Goal: Transaction & Acquisition: Purchase product/service

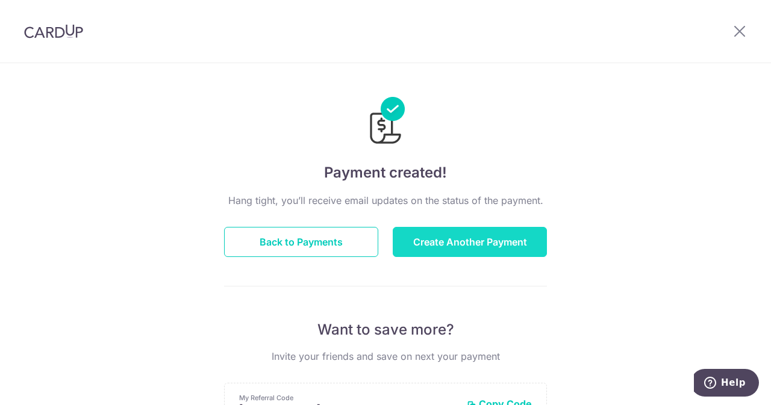
click at [426, 238] on button "Create Another Payment" at bounding box center [470, 242] width 154 height 30
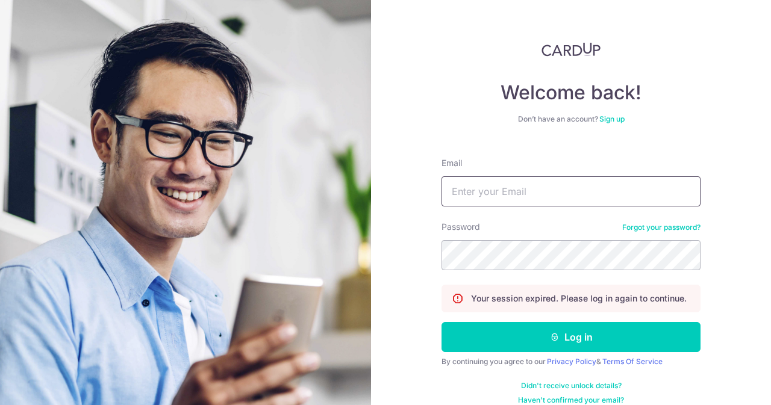
click at [492, 195] on input "Email" at bounding box center [571, 191] width 259 height 30
type input "[EMAIL_ADDRESS][DOMAIN_NAME]"
click at [442, 322] on button "Log in" at bounding box center [571, 337] width 259 height 30
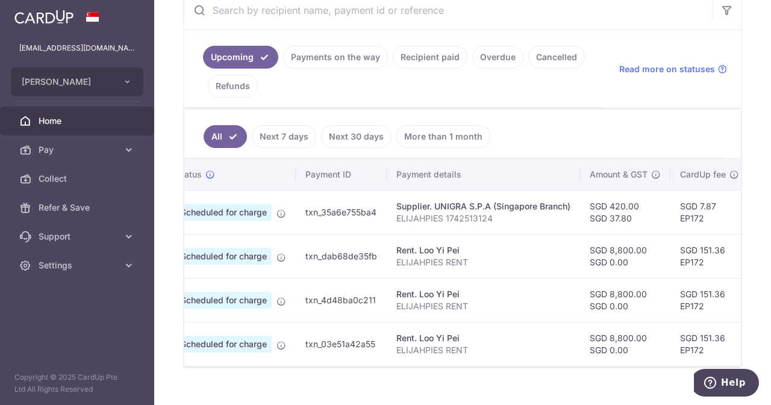
scroll to position [0, 18]
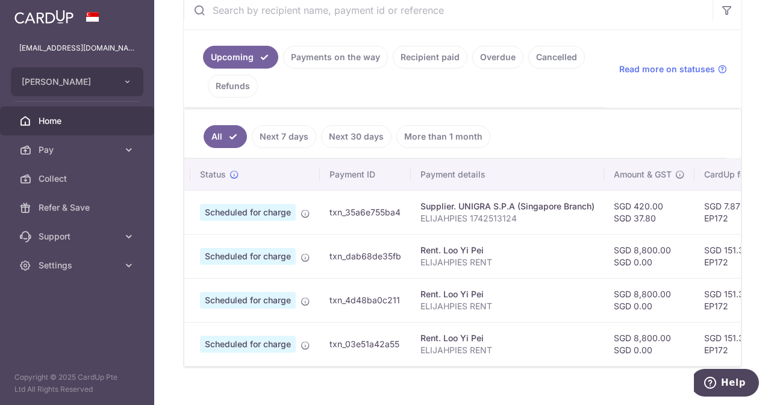
click at [343, 56] on link "Payments on the way" at bounding box center [335, 57] width 105 height 23
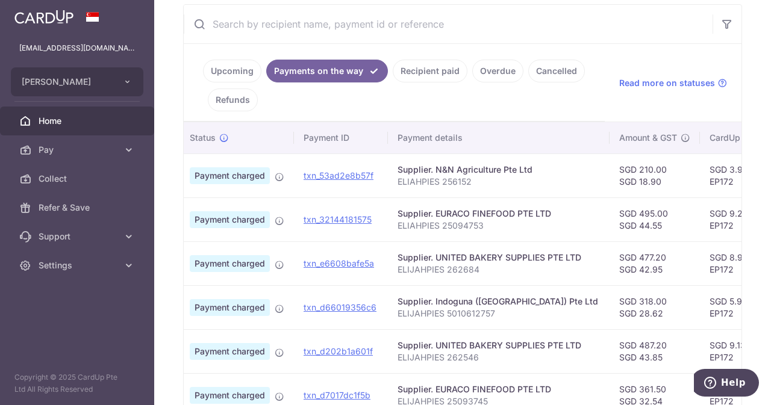
scroll to position [505, 0]
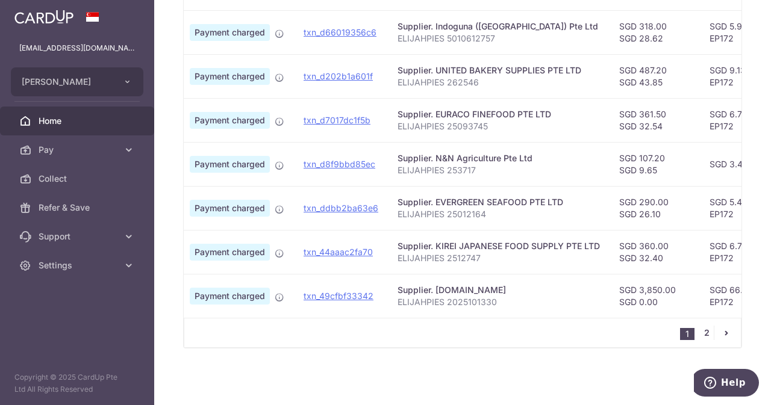
click at [699, 334] on link "2" at bounding box center [706, 333] width 14 height 14
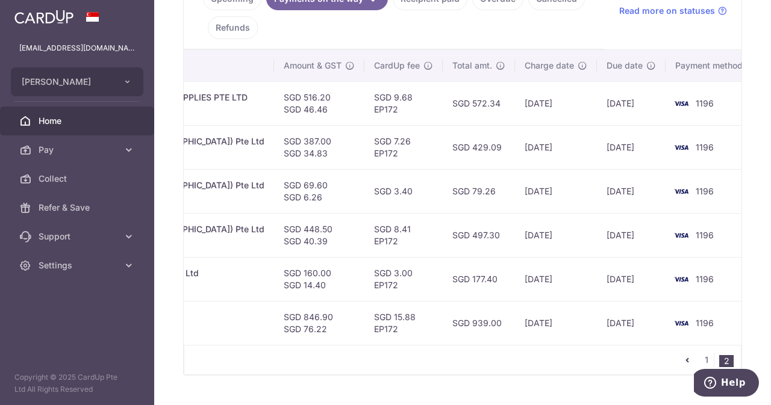
scroll to position [0, 0]
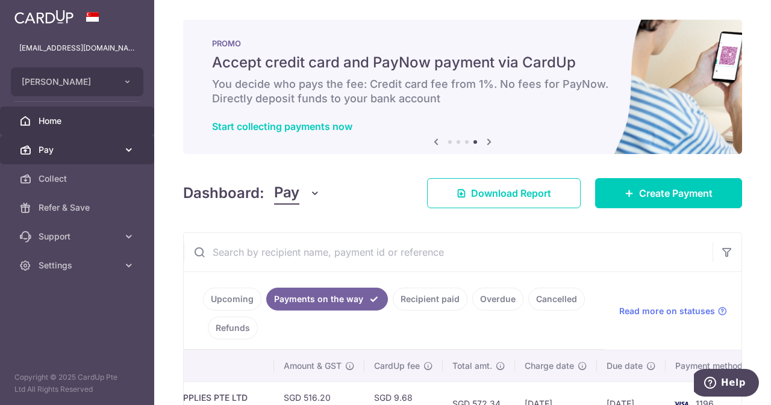
click at [90, 155] on span "Pay" at bounding box center [79, 150] width 80 height 12
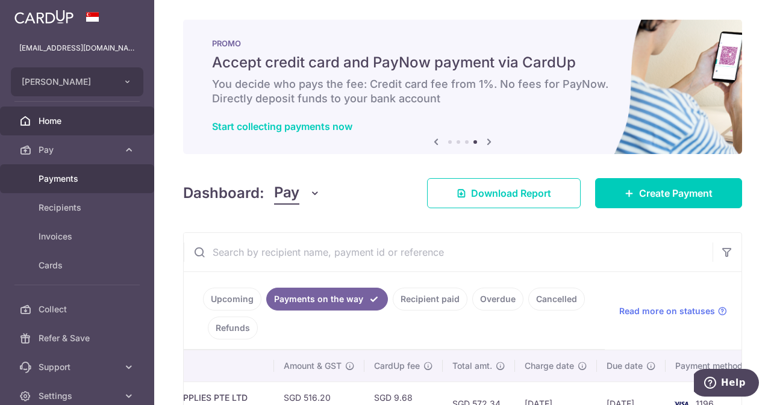
click at [90, 187] on link "Payments" at bounding box center [77, 178] width 154 height 29
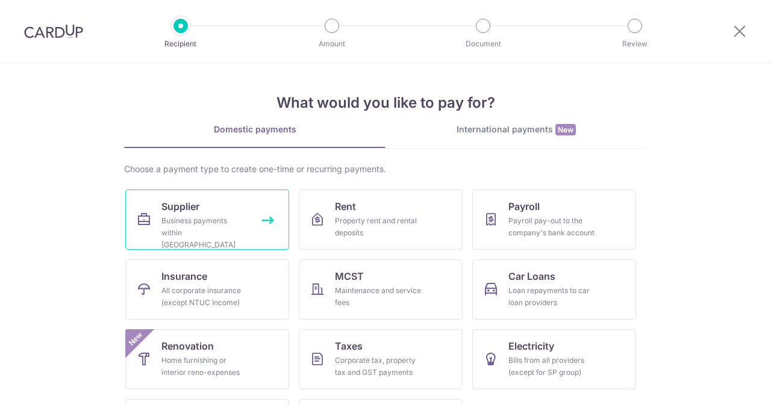
click at [214, 215] on div "Business payments within Singapore" at bounding box center [204, 233] width 87 height 36
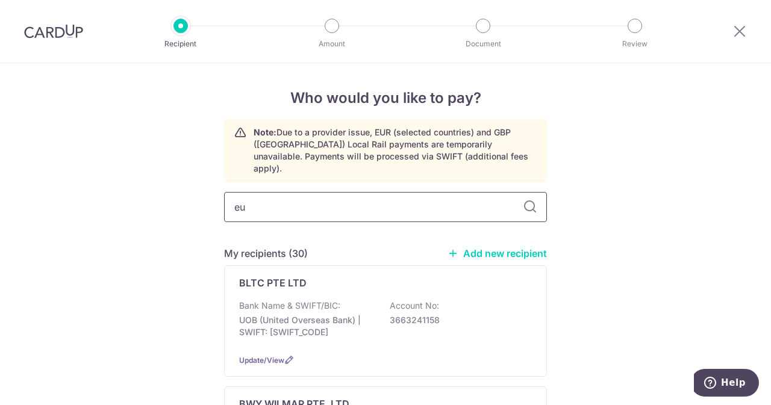
type input "eur"
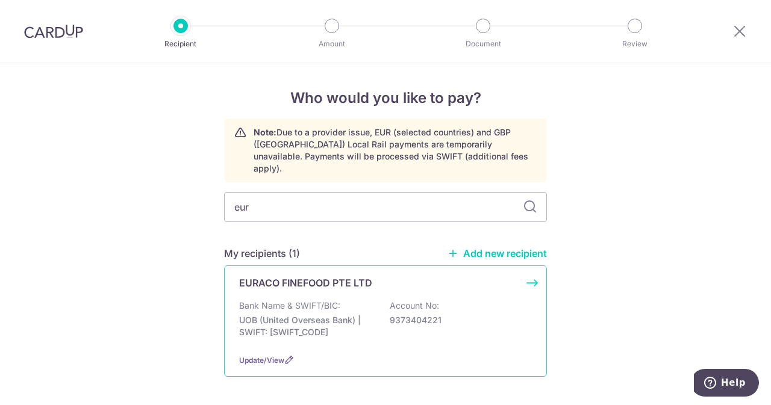
click at [333, 285] on div "EURACO FINEFOOD PTE LTD Bank Name & SWIFT/BIC: UOB (United Overseas Bank) | SWI…" at bounding box center [385, 321] width 323 height 111
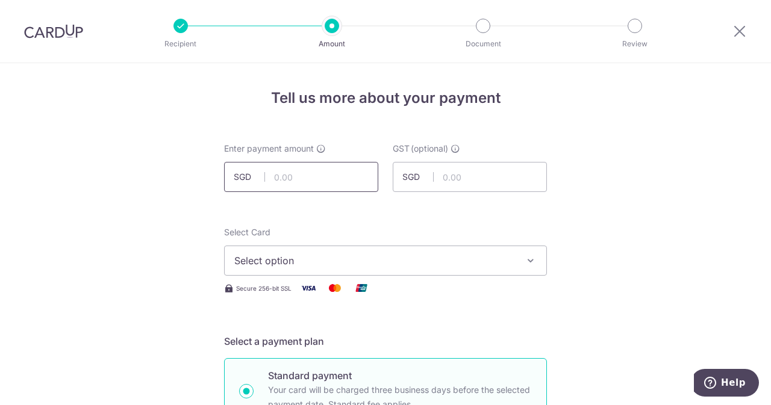
click at [296, 180] on input "text" at bounding box center [301, 177] width 154 height 30
type input "1,342.00"
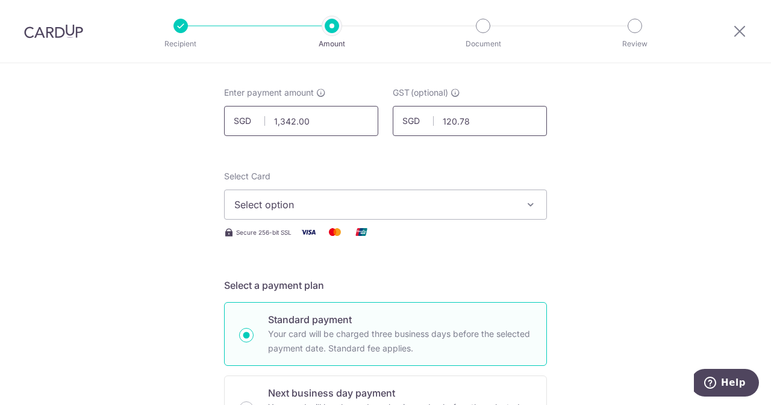
scroll to position [57, 0]
type input "120.78"
click at [290, 209] on span "Select option" at bounding box center [374, 204] width 281 height 14
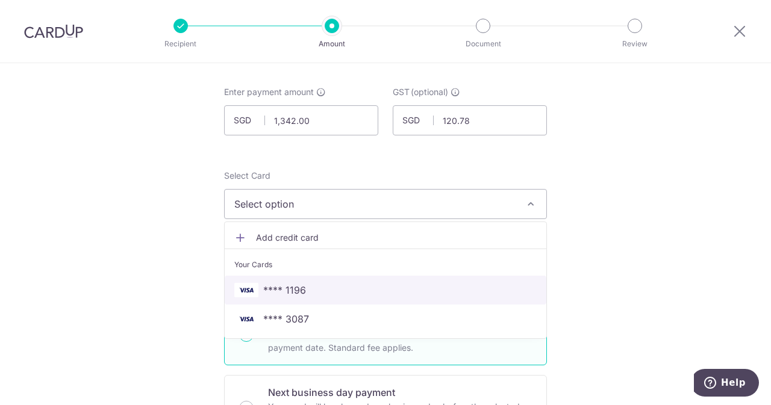
click at [284, 283] on span "**** 1196" at bounding box center [284, 290] width 43 height 14
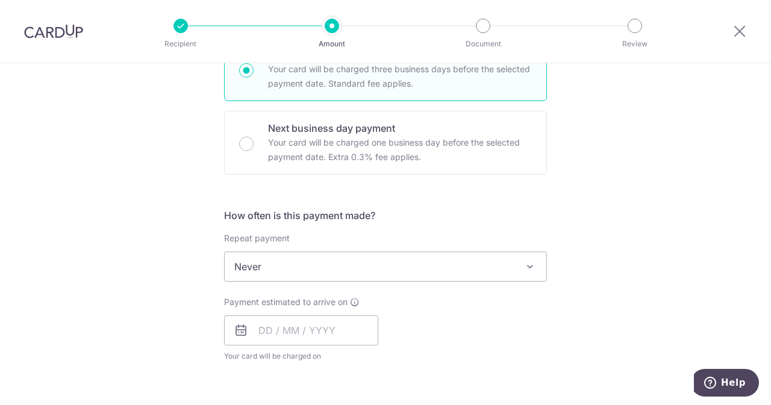
scroll to position [466, 0]
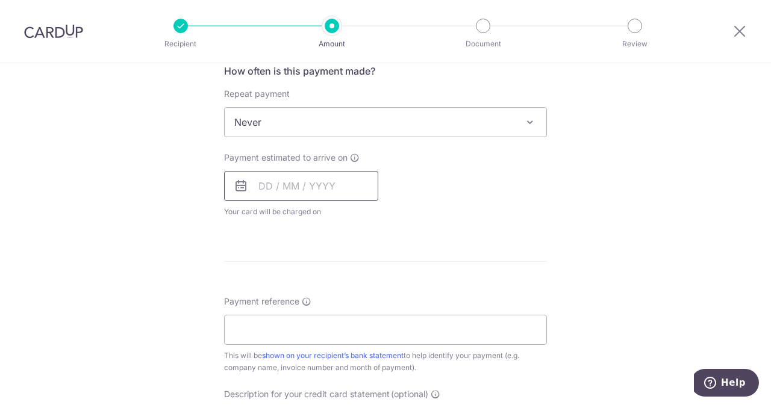
click at [281, 184] on input "text" at bounding box center [301, 186] width 154 height 30
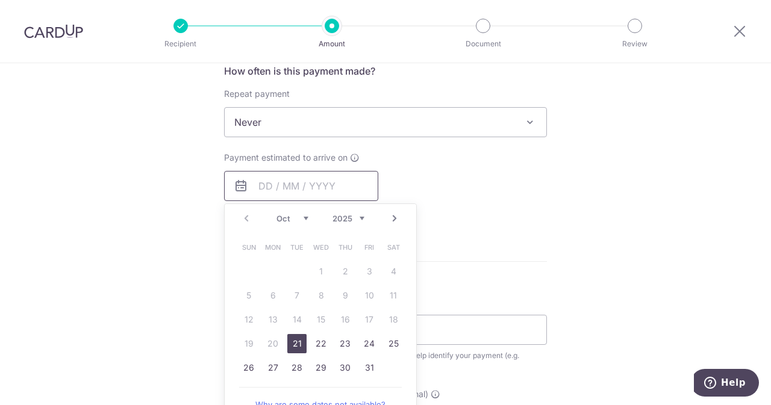
scroll to position [514, 0]
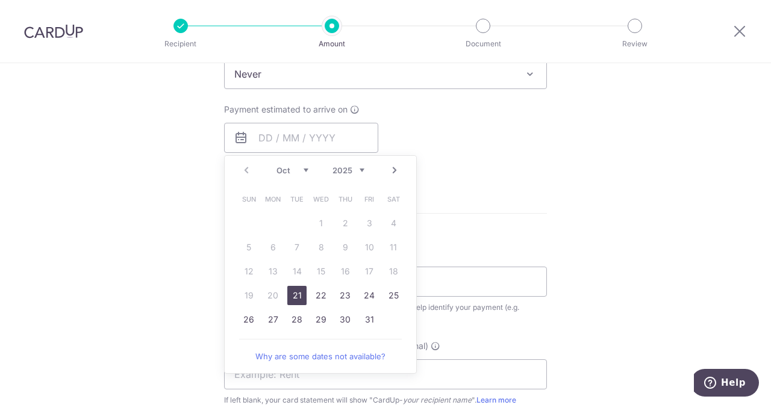
click at [293, 289] on link "21" at bounding box center [296, 295] width 19 height 19
type input "21/10/2025"
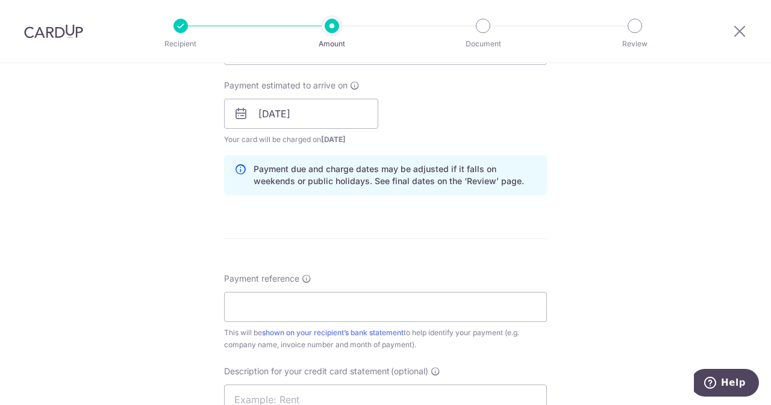
scroll to position [539, 0]
click at [345, 305] on input "Payment reference" at bounding box center [385, 307] width 323 height 30
drag, startPoint x: 338, startPoint y: 297, endPoint x: 284, endPoint y: 299, distance: 53.6
click at [284, 299] on input "ELIJAHPIES 25096405" at bounding box center [385, 307] width 323 height 30
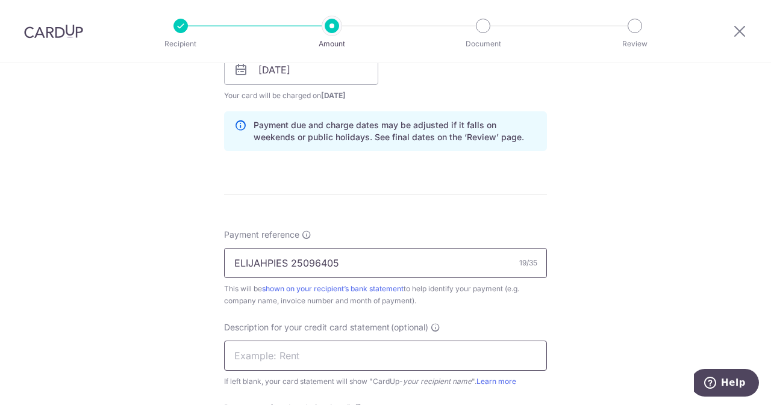
type input "ELIJAHPIES 25096405"
click at [325, 349] on input "text" at bounding box center [385, 356] width 323 height 30
paste input "2509640"
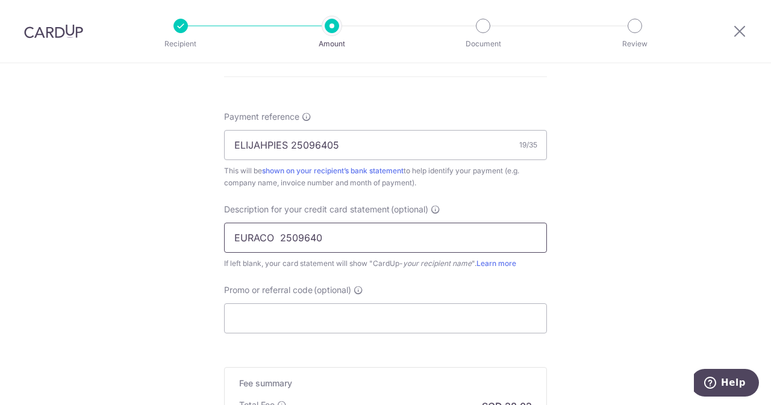
scroll to position [701, 0]
type input "EURACO 2509640"
click at [313, 321] on input "Promo or referral code (optional)" at bounding box center [385, 317] width 323 height 30
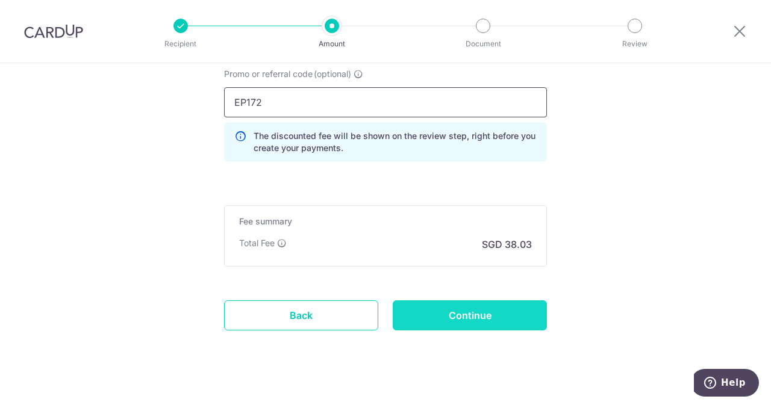
scroll to position [919, 0]
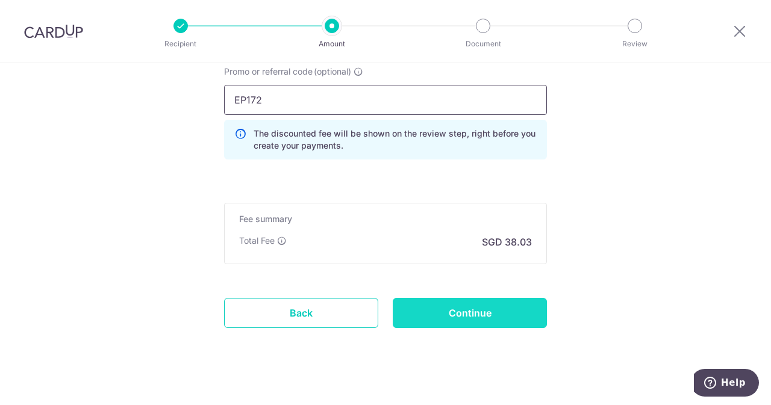
type input "EP172"
click at [475, 300] on input "Continue" at bounding box center [470, 313] width 154 height 30
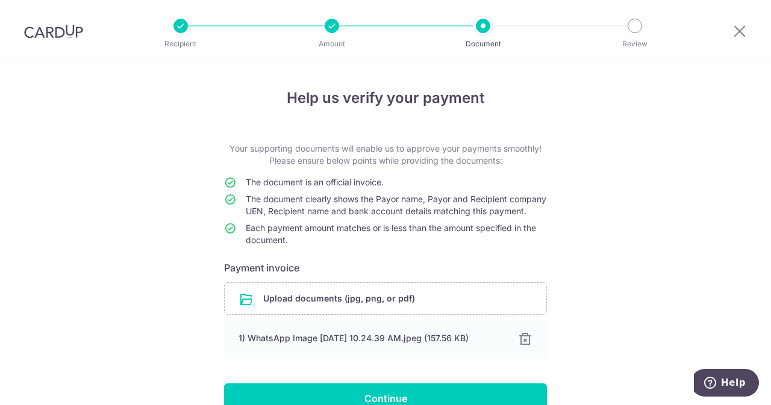
scroll to position [76, 0]
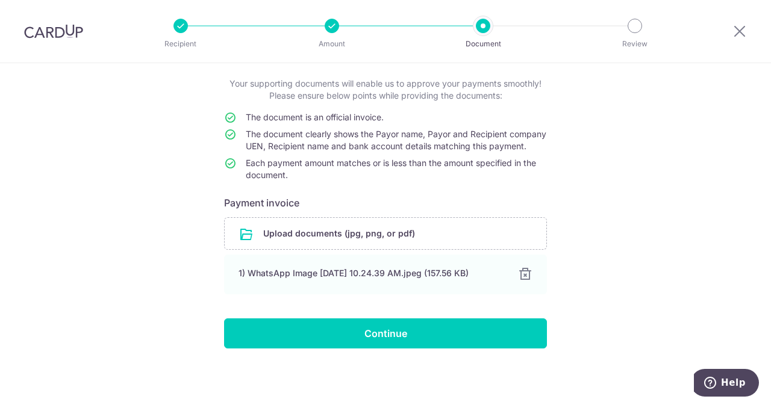
click at [443, 319] on form "Your supporting documents will enable us to approve your payments smoothly! Ple…" at bounding box center [385, 213] width 323 height 271
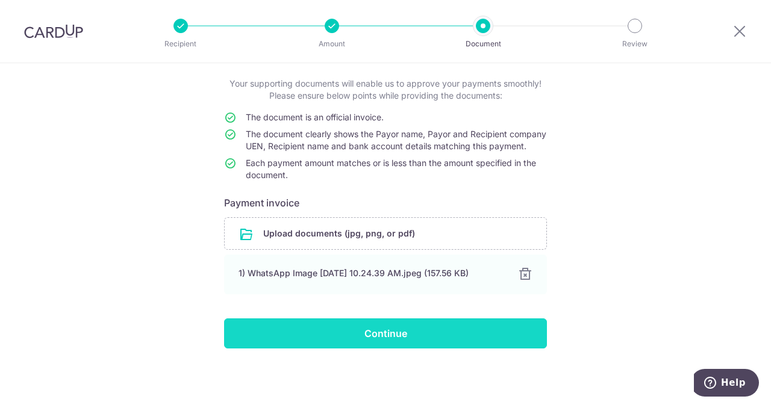
click at [429, 326] on input "Continue" at bounding box center [385, 334] width 323 height 30
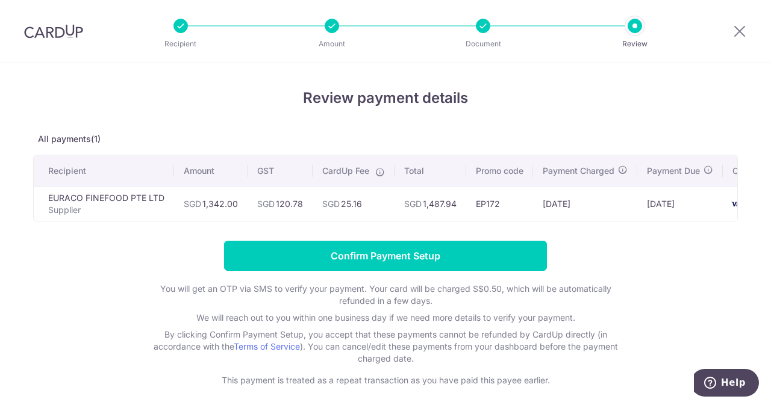
click at [419, 276] on form "Confirm Payment Setup You will get an OTP via SMS to verify your payment. Your …" at bounding box center [385, 314] width 705 height 146
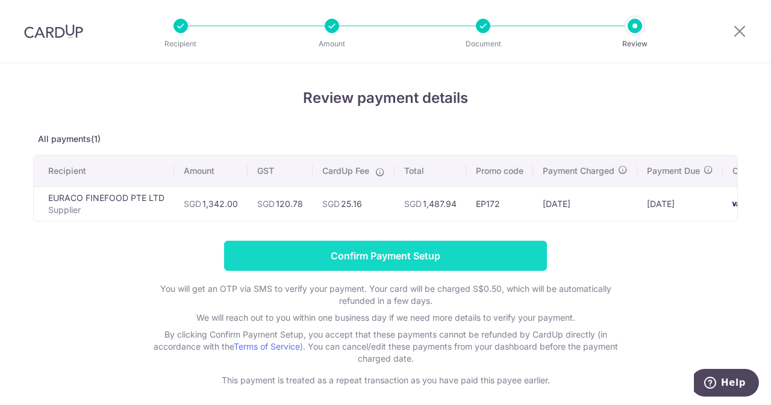
click at [389, 257] on input "Confirm Payment Setup" at bounding box center [385, 256] width 323 height 30
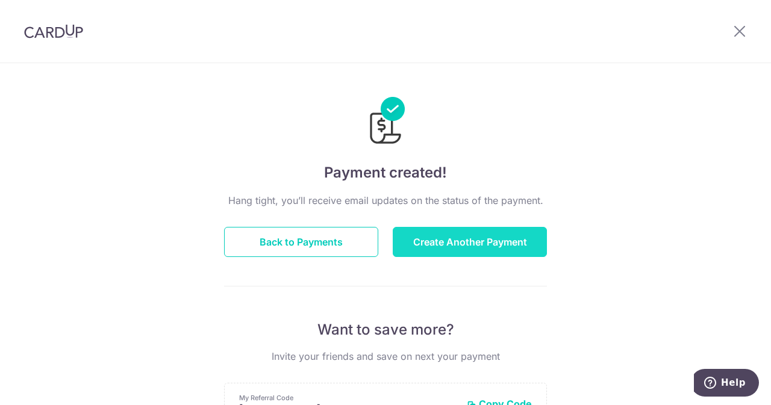
click at [434, 240] on button "Create Another Payment" at bounding box center [470, 242] width 154 height 30
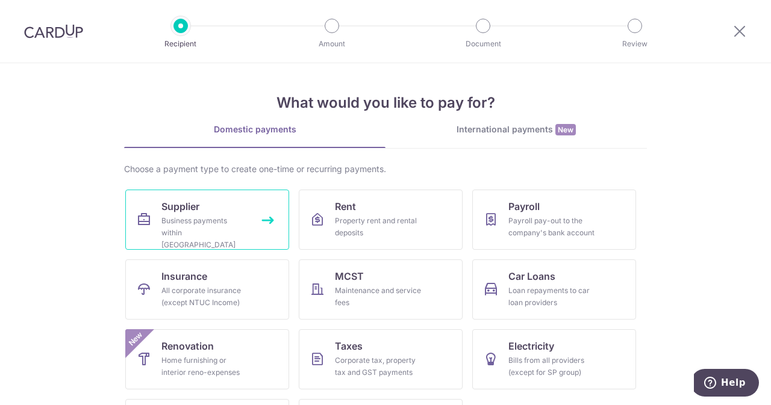
click at [176, 222] on div "Business payments within Singapore" at bounding box center [204, 233] width 87 height 36
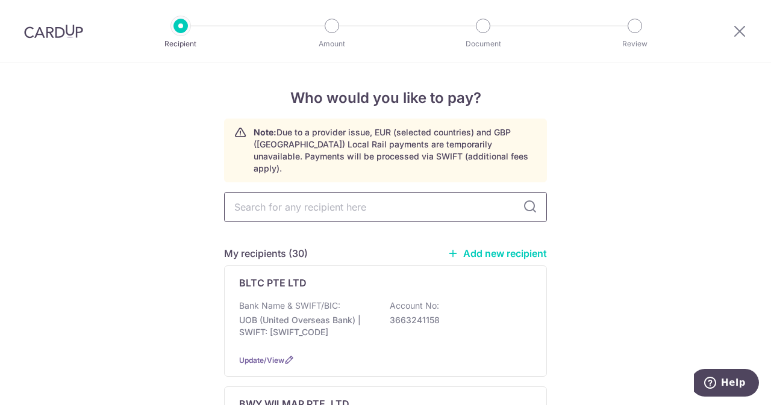
click at [337, 201] on input "text" at bounding box center [385, 207] width 323 height 30
type input "UNITED"
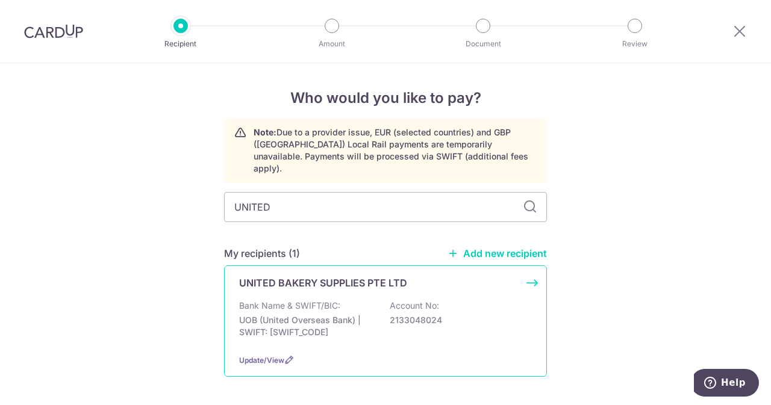
click at [326, 300] on p "Bank Name & SWIFT/BIC:" at bounding box center [289, 306] width 101 height 12
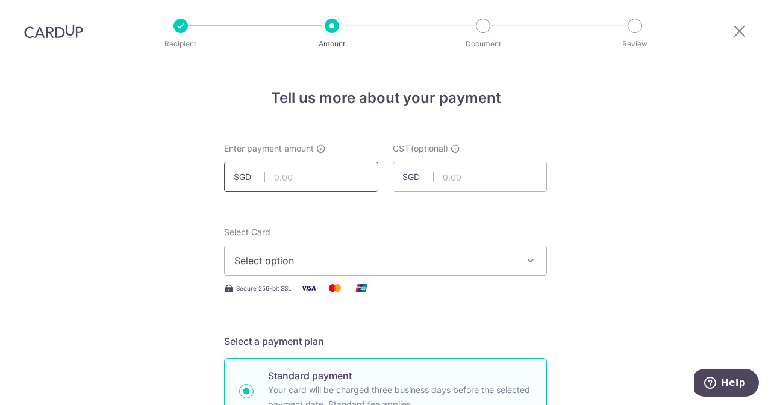
click at [304, 178] on input "text" at bounding box center [301, 177] width 154 height 30
type input "782.20"
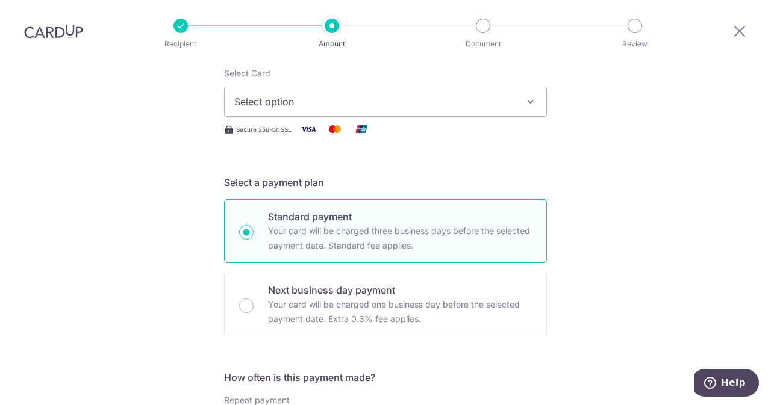
scroll to position [162, 0]
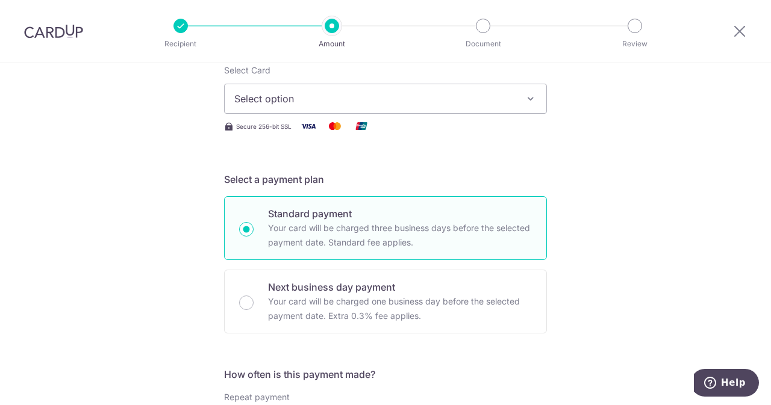
type input "70.40"
click at [290, 108] on button "Select option" at bounding box center [385, 99] width 323 height 30
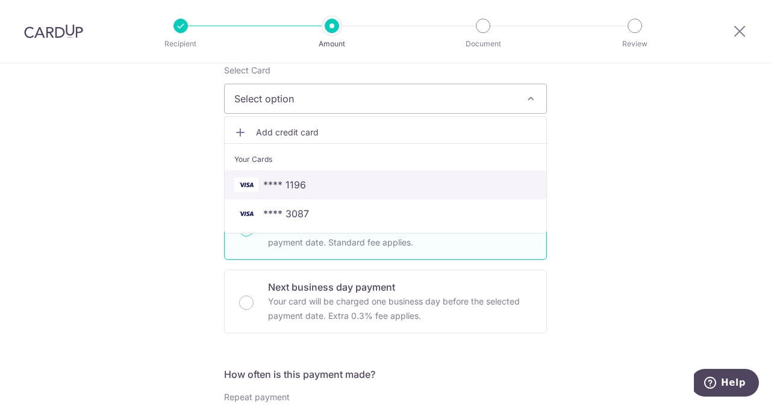
click at [298, 185] on span "**** 1196" at bounding box center [284, 185] width 43 height 14
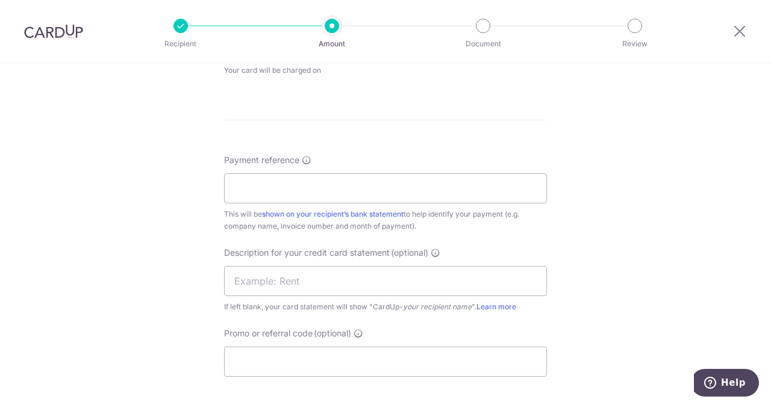
scroll to position [453, 0]
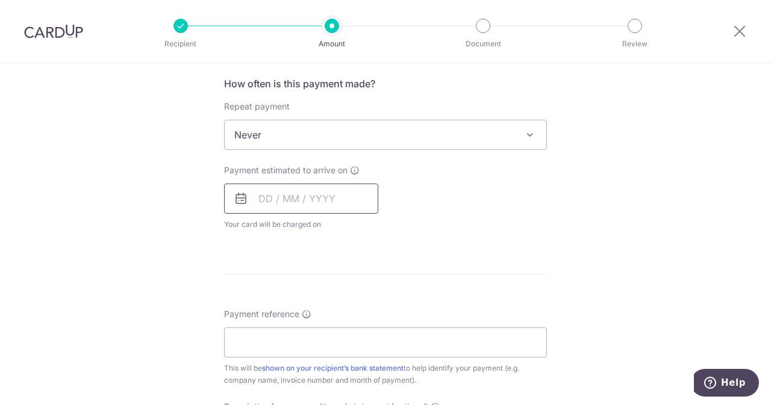
click at [303, 208] on input "text" at bounding box center [301, 199] width 154 height 30
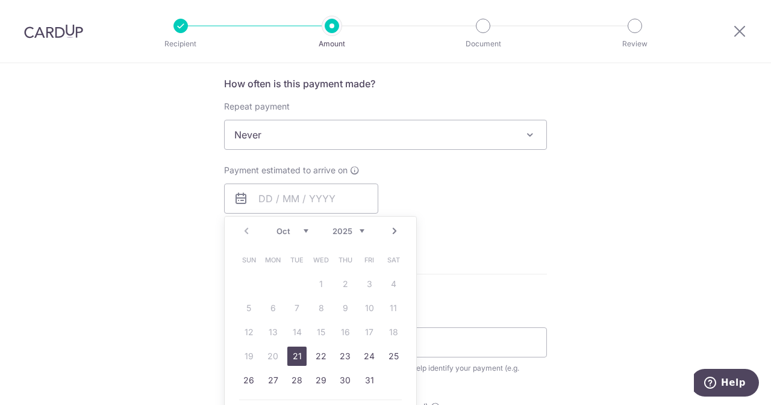
click at [289, 357] on link "21" at bounding box center [296, 356] width 19 height 19
type input "[DATE]"
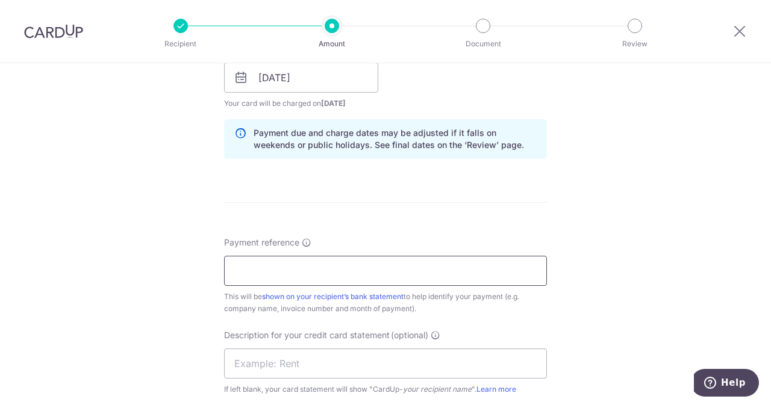
scroll to position [575, 0]
click at [370, 263] on input "Payment reference" at bounding box center [385, 270] width 323 height 30
type input "e"
drag, startPoint x: 370, startPoint y: 263, endPoint x: 287, endPoint y: 266, distance: 83.2
click at [287, 266] on input "ELIJAHPIES 262925" at bounding box center [385, 270] width 323 height 30
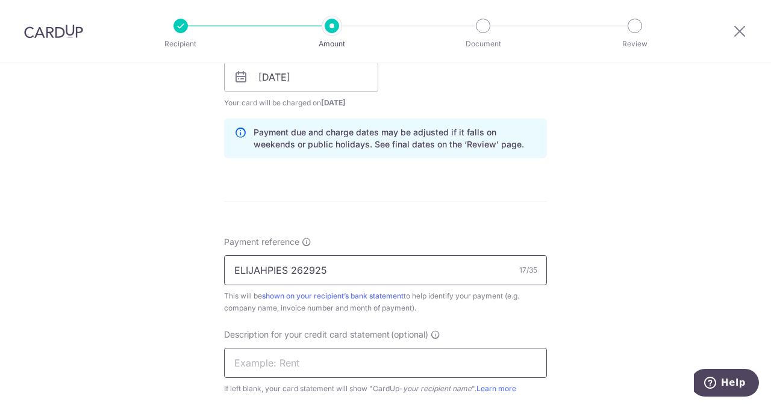
type input "ELIJAHPIES 262925"
click at [275, 356] on input "text" at bounding box center [385, 363] width 323 height 30
paste input "262925"
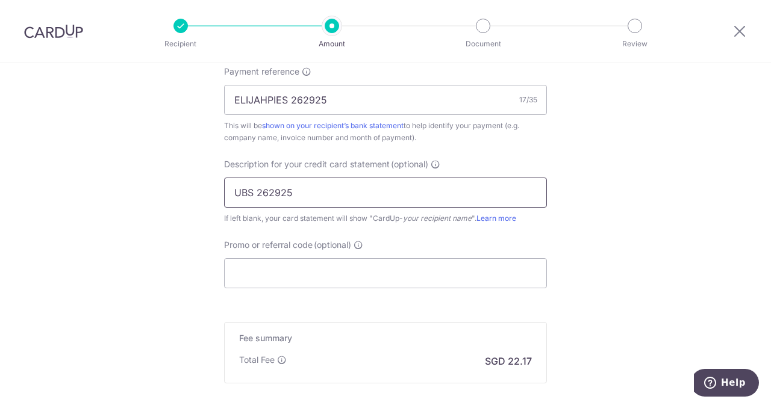
scroll to position [747, 0]
type input "UBS 262925"
click at [301, 254] on div "Promo or referral code (optional) The discounted fee will be shown on the revie…" at bounding box center [385, 261] width 323 height 49
click at [292, 269] on input "Promo or referral code (optional)" at bounding box center [385, 272] width 323 height 30
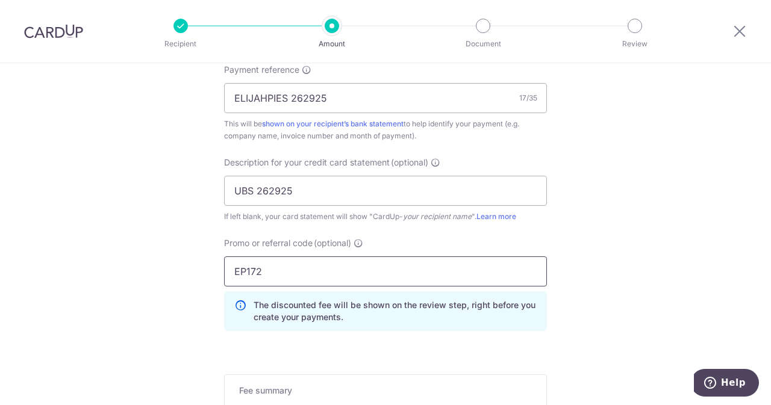
scroll to position [928, 0]
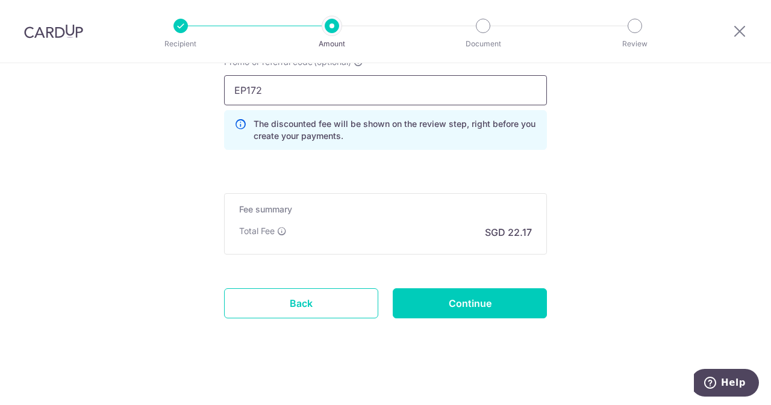
type input "EP172"
click at [504, 305] on input "Continue" at bounding box center [470, 304] width 154 height 30
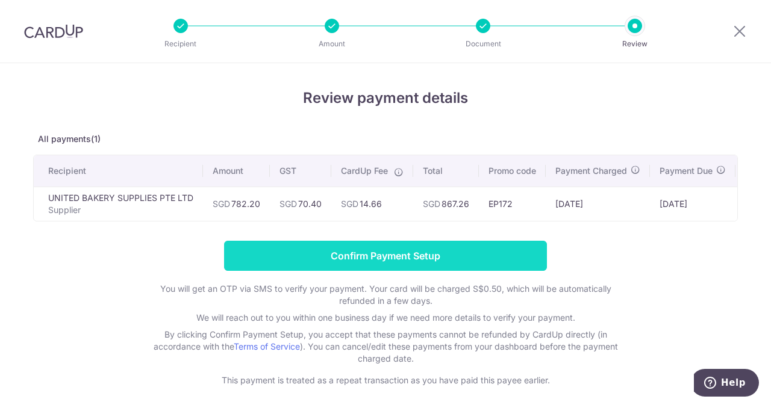
click at [430, 255] on input "Confirm Payment Setup" at bounding box center [385, 256] width 323 height 30
